Goal: Find specific page/section: Find specific page/section

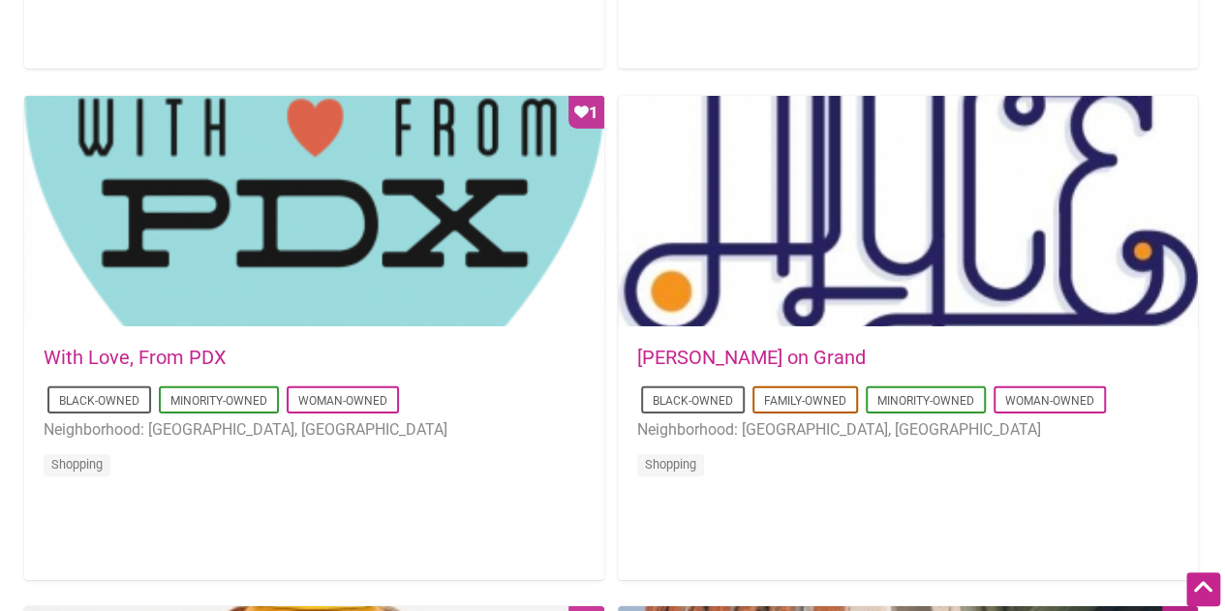
scroll to position [2809, 0]
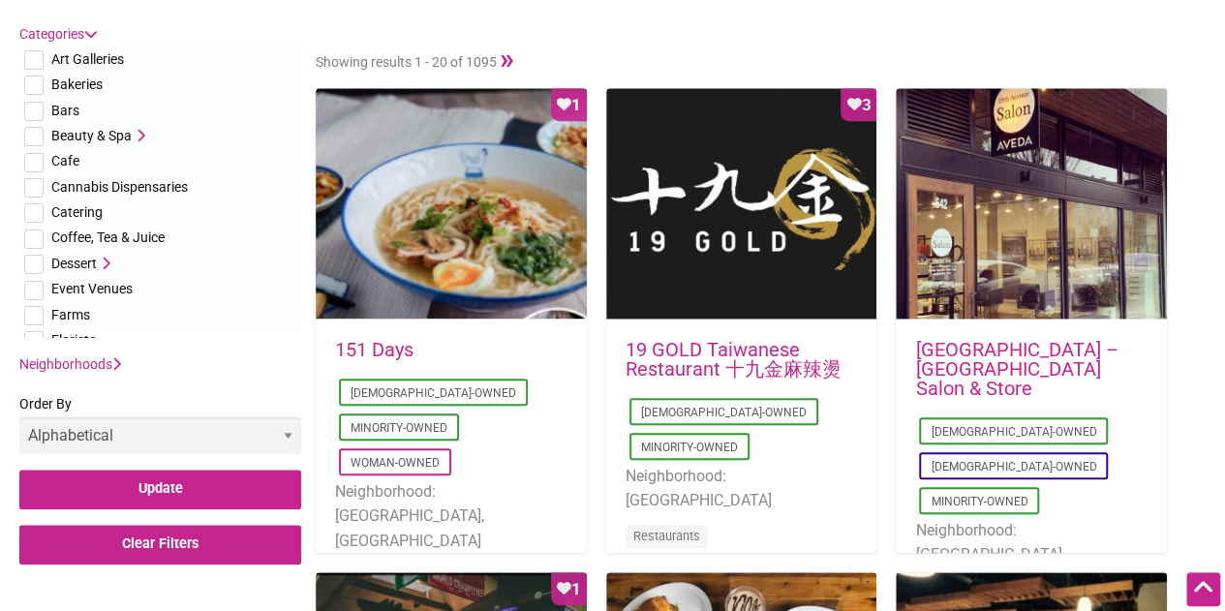
scroll to position [678, 0]
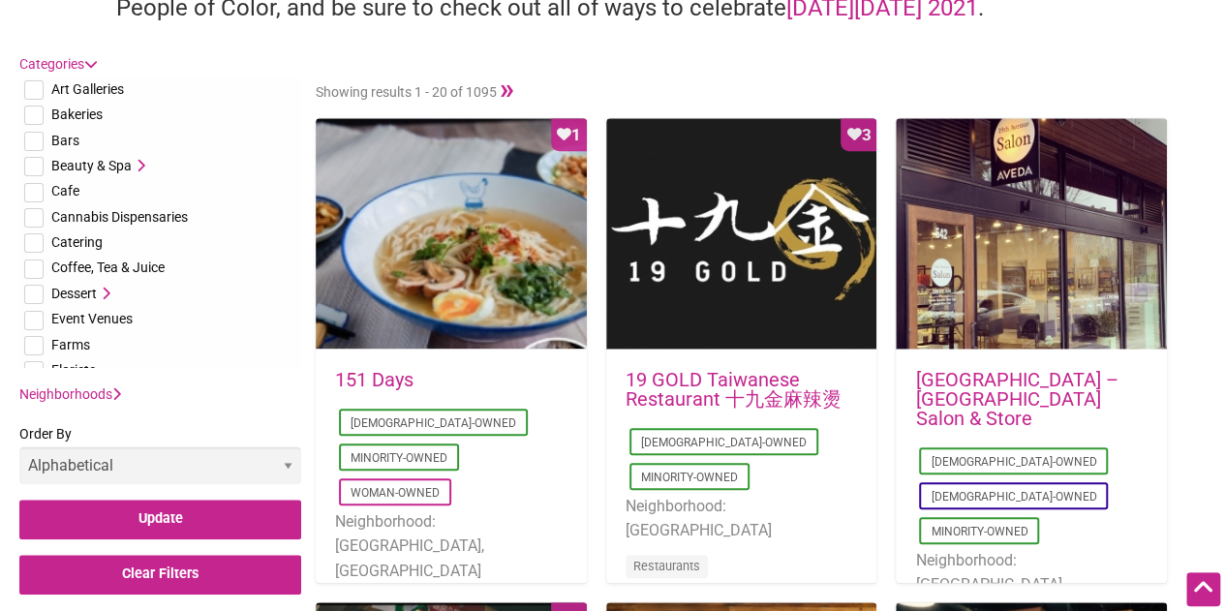
drag, startPoint x: 286, startPoint y: 194, endPoint x: 269, endPoint y: 282, distance: 89.7
click at [269, 282] on ul "Art Galleries Bakeries Bars Beauty & Spa [PERSON_NAME] Shop Hair Salon Nail Sal…" at bounding box center [160, 383] width 282 height 613
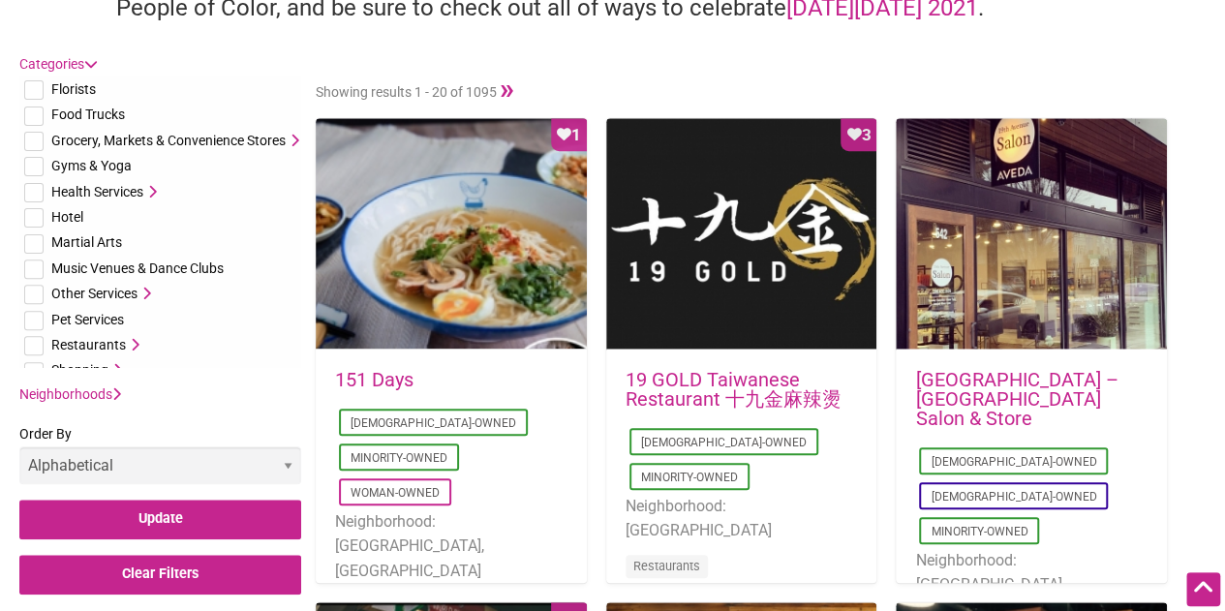
scroll to position [345, 0]
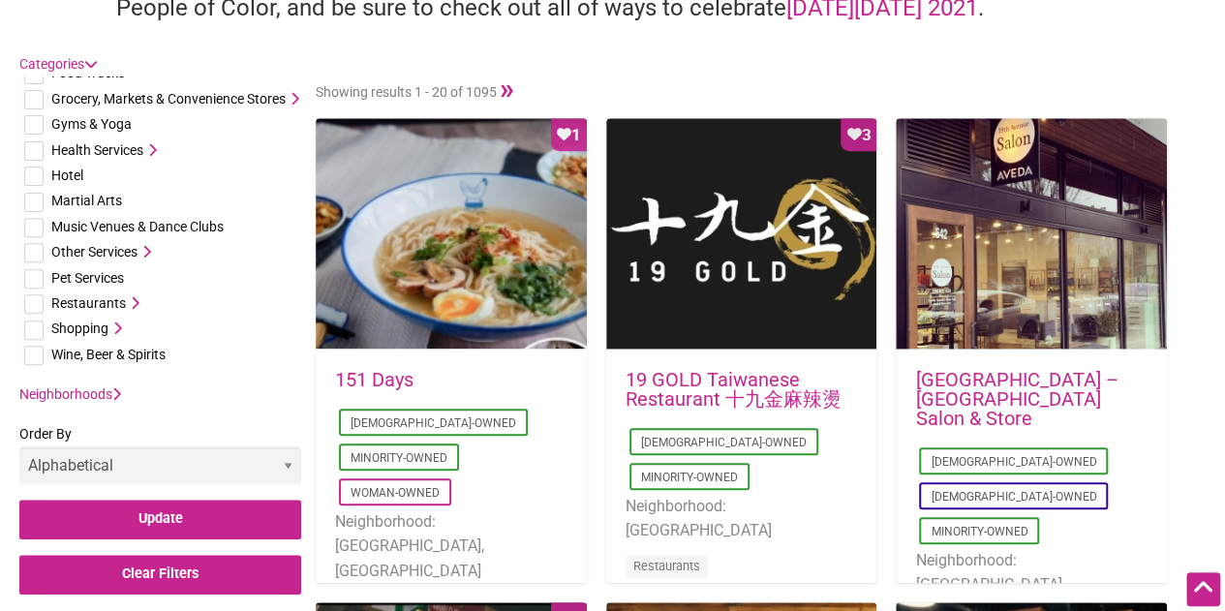
click at [39, 301] on input "checkbox" at bounding box center [33, 303] width 19 height 19
checkbox input "true"
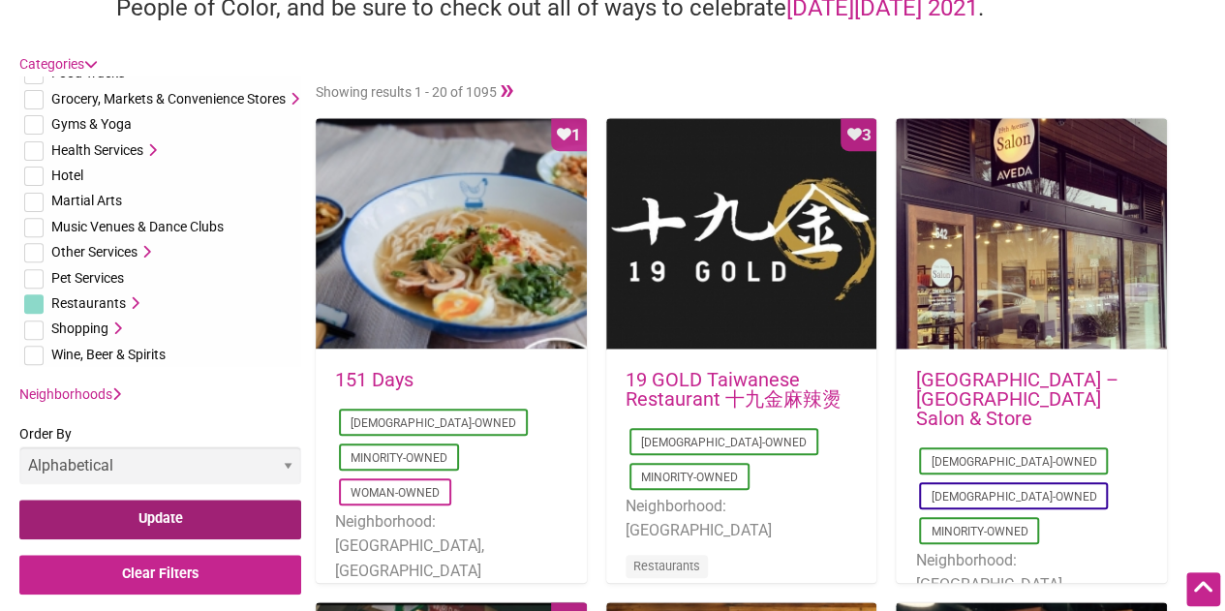
click at [89, 505] on input "Update" at bounding box center [160, 520] width 282 height 40
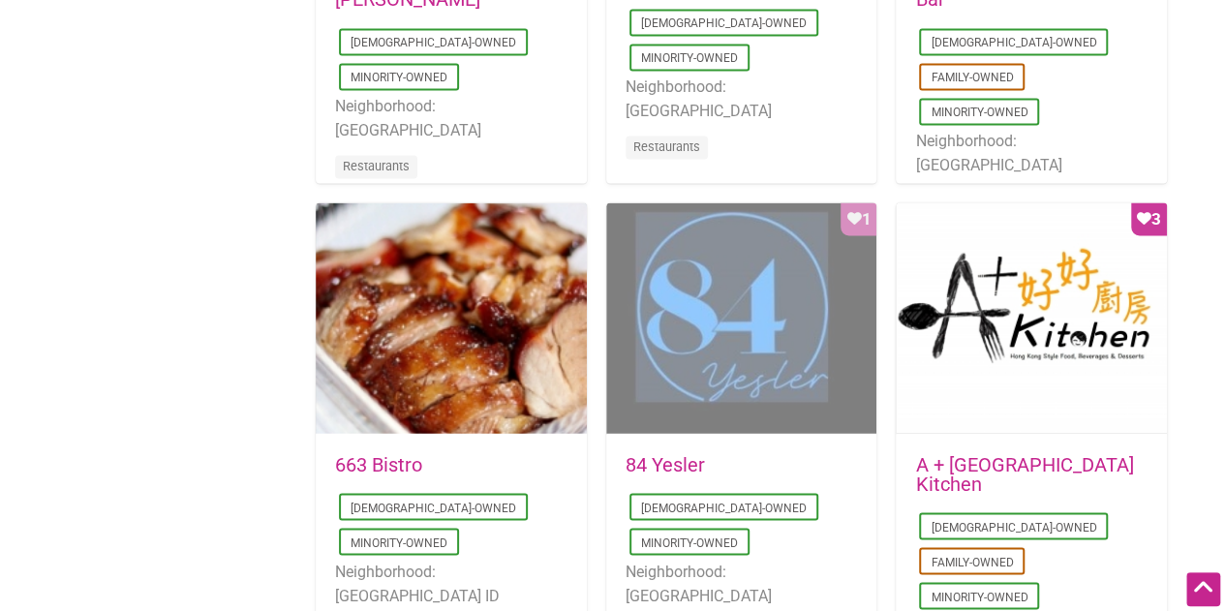
scroll to position [1356, 0]
